Goal: Task Accomplishment & Management: Manage account settings

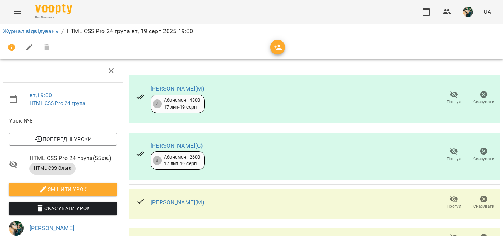
scroll to position [229, 0]
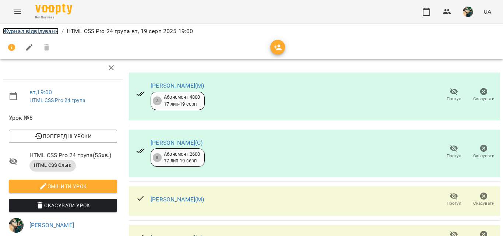
click at [34, 29] on link "Журнал відвідувань" at bounding box center [31, 31] width 56 height 7
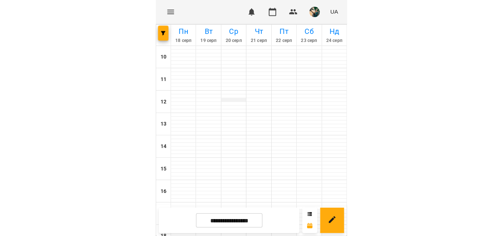
scroll to position [132, 0]
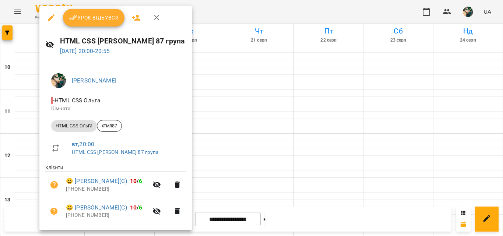
scroll to position [254, 0]
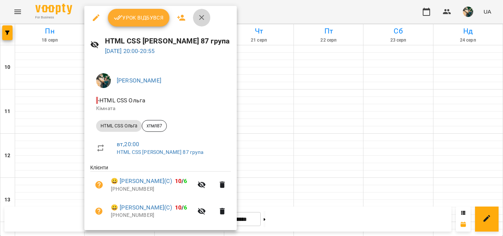
click at [204, 17] on icon "button" at bounding box center [201, 17] width 9 height 9
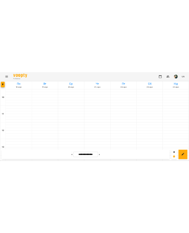
scroll to position [417, 0]
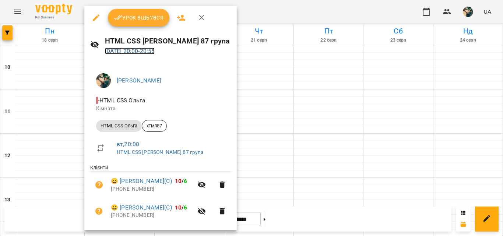
click at [133, 51] on link "[DATE] 20:00 - 20:55" at bounding box center [130, 50] width 50 height 7
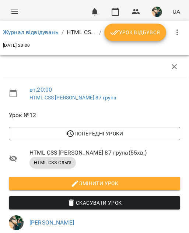
scroll to position [223, 0]
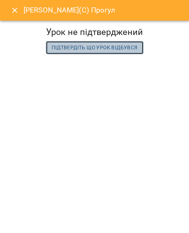
click at [76, 49] on span "Підтвердіть що урок відбувся" at bounding box center [95, 47] width 86 height 9
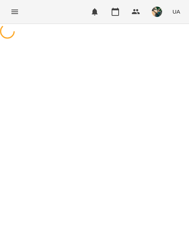
scroll to position [0, 0]
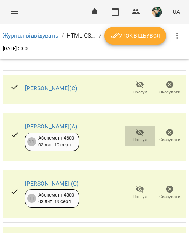
click at [136, 136] on icon "button" at bounding box center [140, 132] width 8 height 7
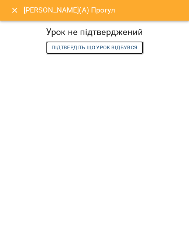
click at [84, 50] on span "Підтвердіть що урок відбувся" at bounding box center [95, 47] width 86 height 9
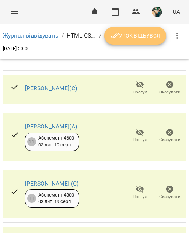
click at [126, 35] on span "Урок відбувся" at bounding box center [135, 35] width 50 height 9
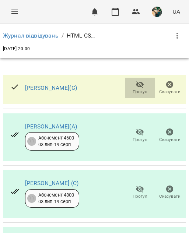
click at [135, 88] on icon "button" at bounding box center [139, 84] width 9 height 9
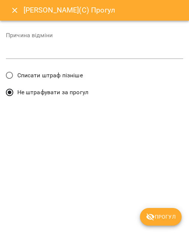
click at [63, 73] on span "Списати штраф пізніше" at bounding box center [50, 75] width 66 height 9
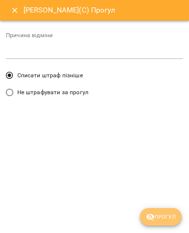
click at [160, 218] on span "Прогул" at bounding box center [161, 216] width 30 height 9
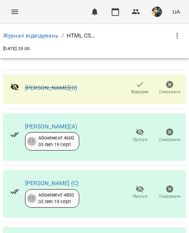
click at [136, 132] on icon "button" at bounding box center [139, 132] width 9 height 9
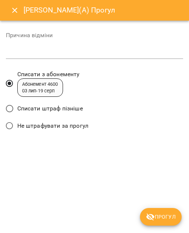
click at [62, 105] on span "Списати штраф пізніше" at bounding box center [50, 108] width 66 height 9
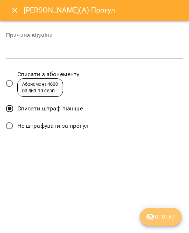
click at [159, 215] on span "Прогул" at bounding box center [161, 216] width 30 height 9
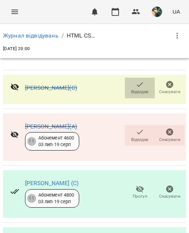
click at [137, 81] on icon "button" at bounding box center [139, 84] width 9 height 9
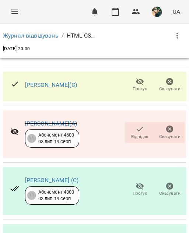
scroll to position [162, 0]
drag, startPoint x: 185, startPoint y: 122, endPoint x: 188, endPoint y: 115, distance: 7.3
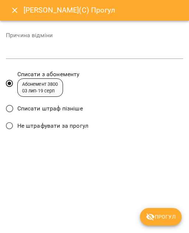
click at [67, 109] on span "Списати штраф пізніше" at bounding box center [50, 108] width 66 height 9
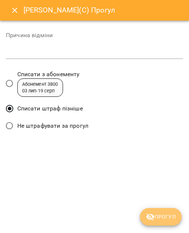
click at [162, 215] on span "Прогул" at bounding box center [161, 216] width 30 height 9
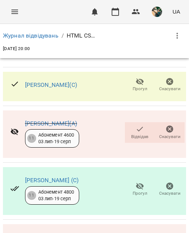
scroll to position [229, 0]
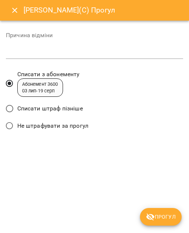
click at [74, 103] on label "Списати штраф пізніше" at bounding box center [42, 108] width 81 height 15
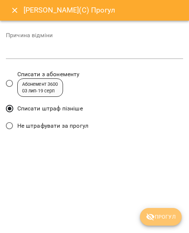
click at [173, 212] on span "Прогул" at bounding box center [161, 216] width 30 height 9
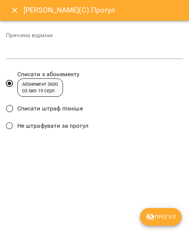
click at [74, 106] on span "Списати штраф пізніше" at bounding box center [50, 108] width 66 height 9
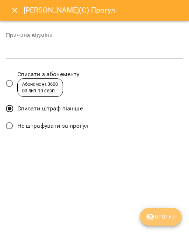
click at [156, 215] on span "Прогул" at bounding box center [161, 216] width 30 height 9
